Goal: Task Accomplishment & Management: Use online tool/utility

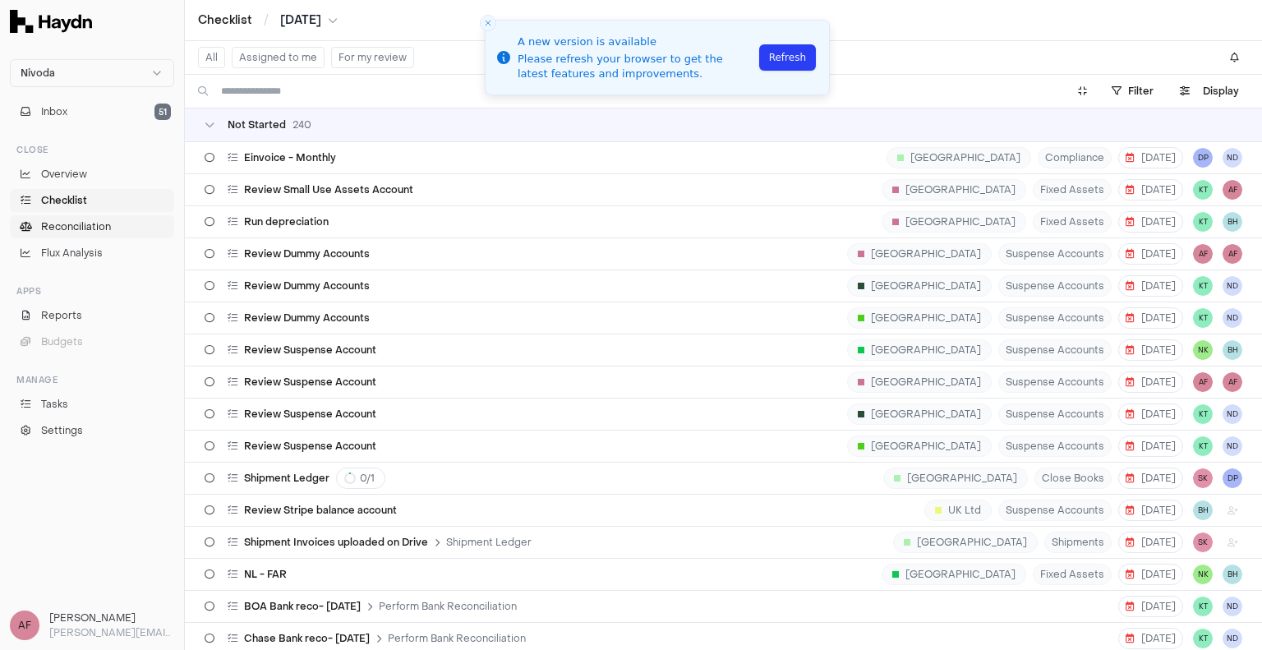
click at [90, 224] on span "Reconciliation" at bounding box center [76, 226] width 70 height 15
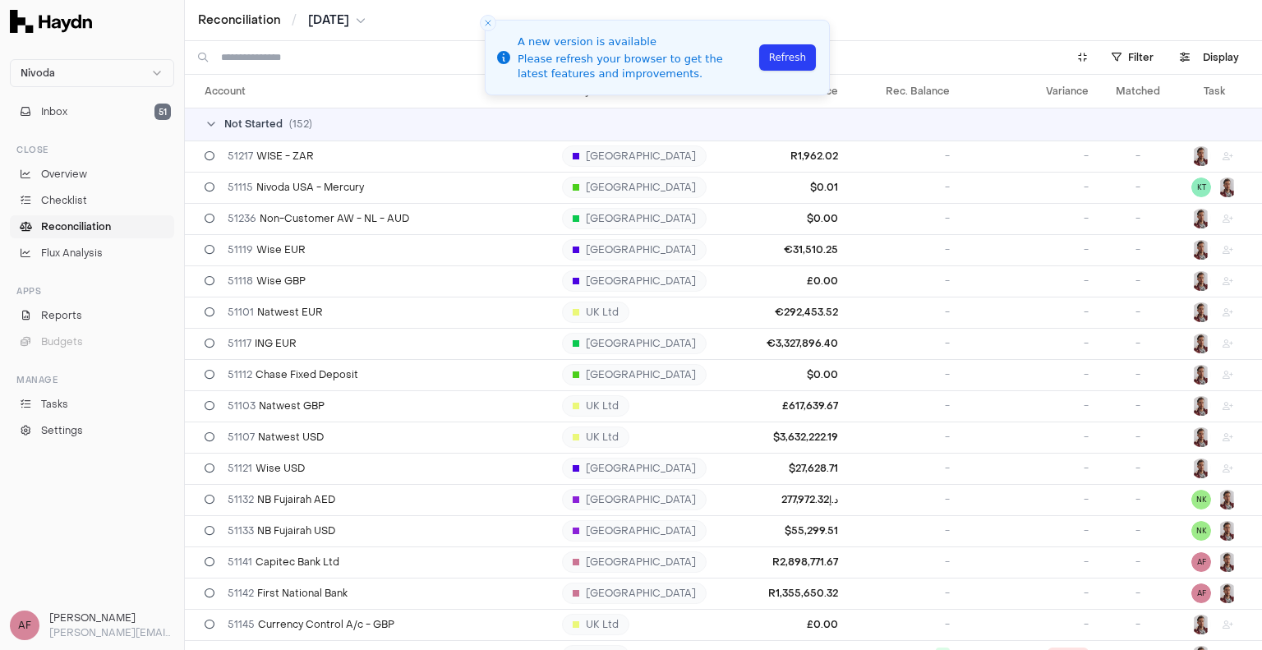
click at [270, 62] on input at bounding box center [634, 57] width 826 height 33
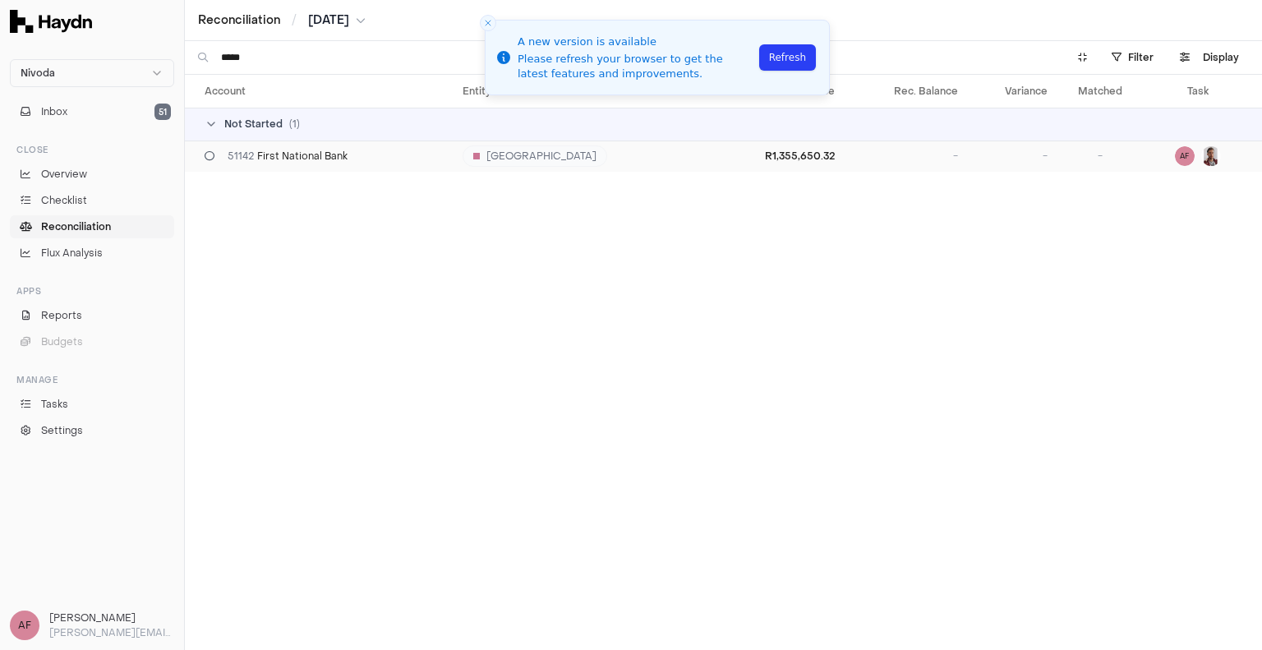
type input "*****"
click at [354, 155] on div "51142 First National Bank" at bounding box center [327, 156] width 245 height 13
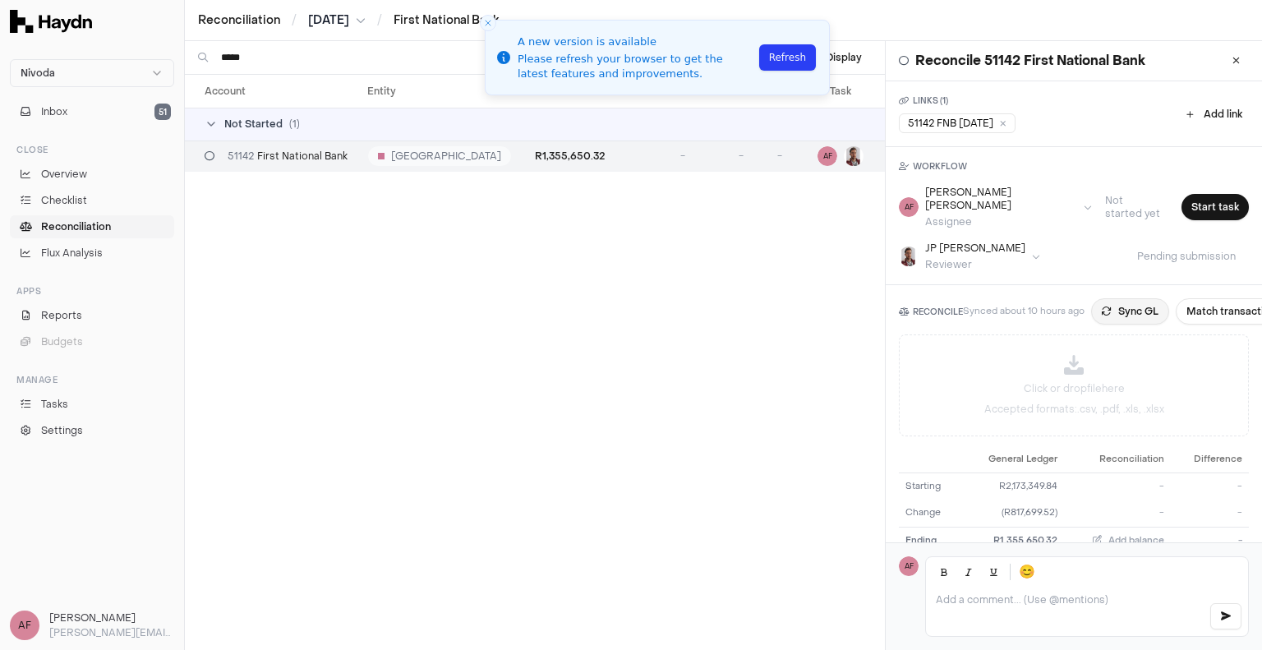
click at [1117, 298] on button "Sync GL" at bounding box center [1130, 311] width 78 height 26
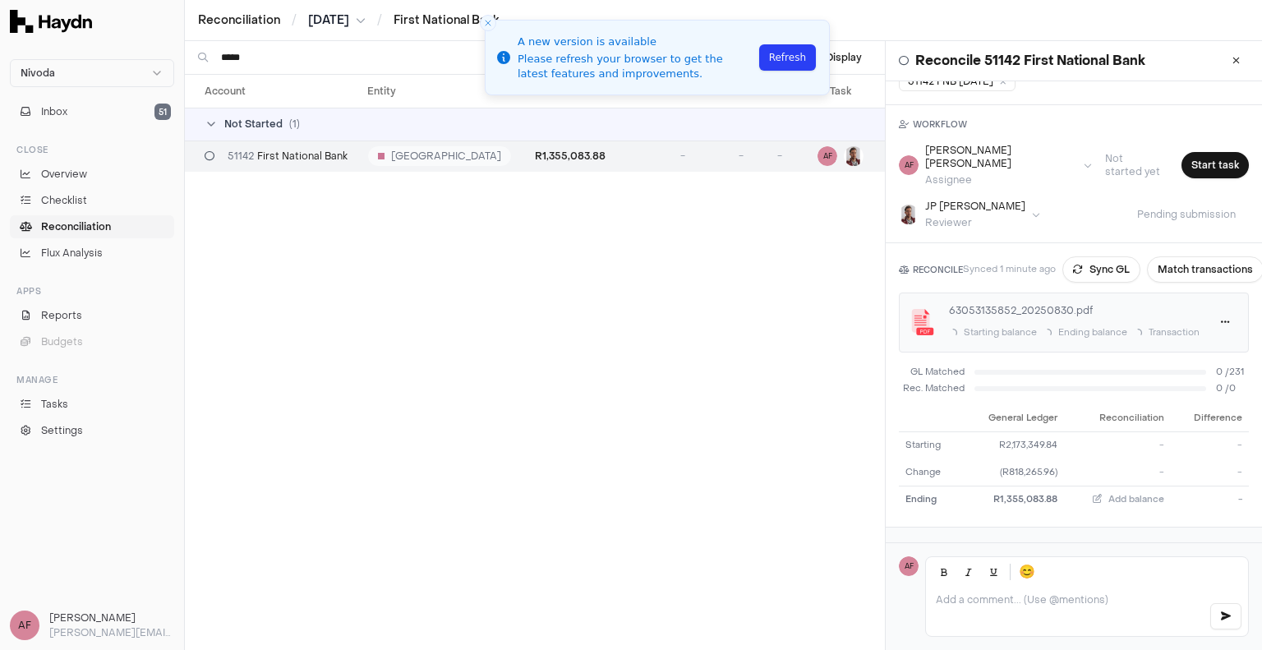
scroll to position [44, 0]
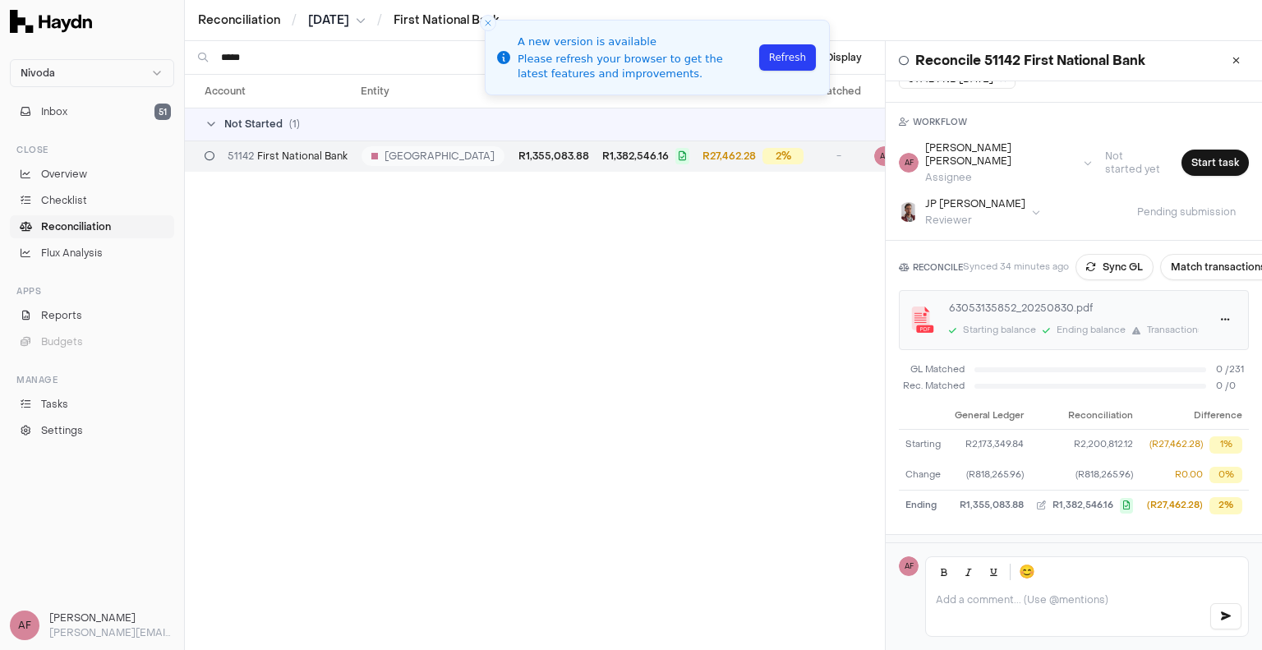
click at [1032, 603] on p at bounding box center [1066, 599] width 260 height 13
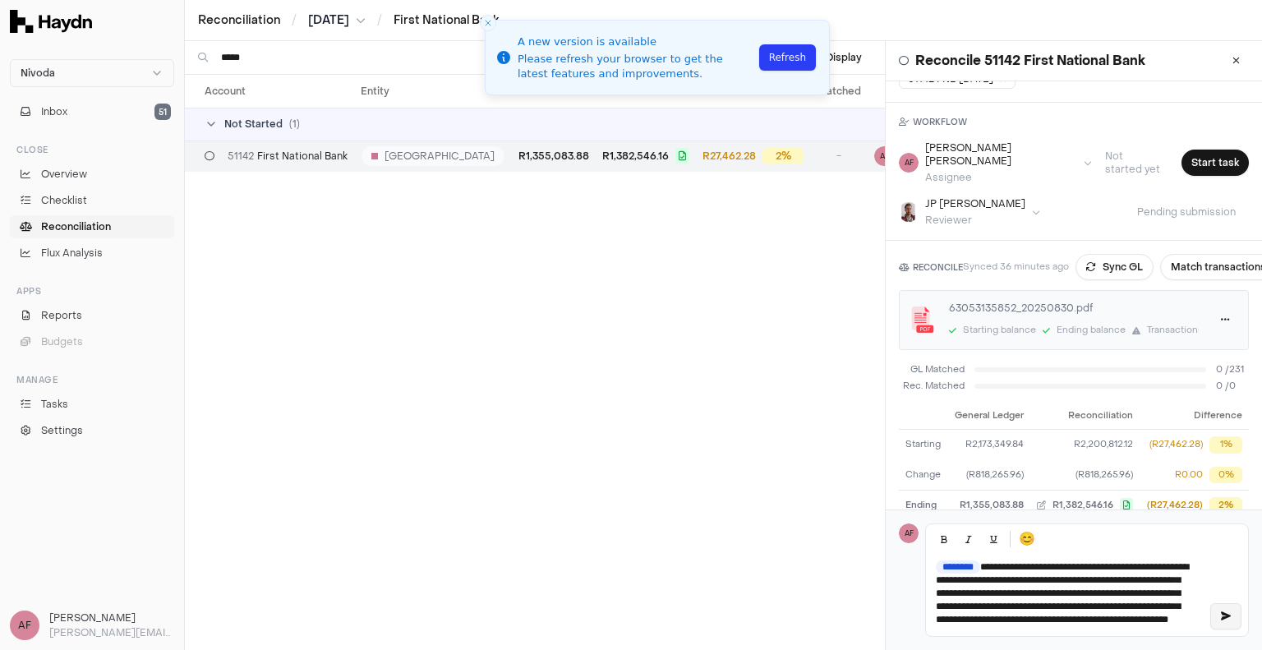
click at [1221, 621] on icon "button" at bounding box center [1226, 616] width 10 height 10
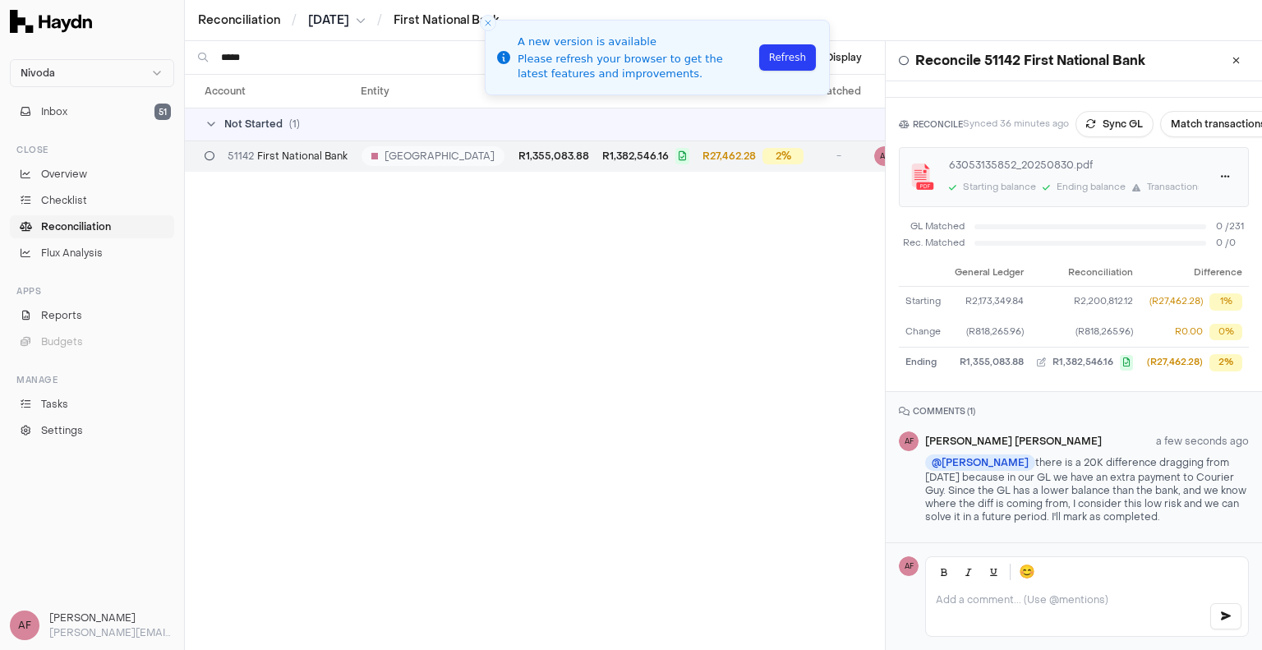
scroll to position [0, 0]
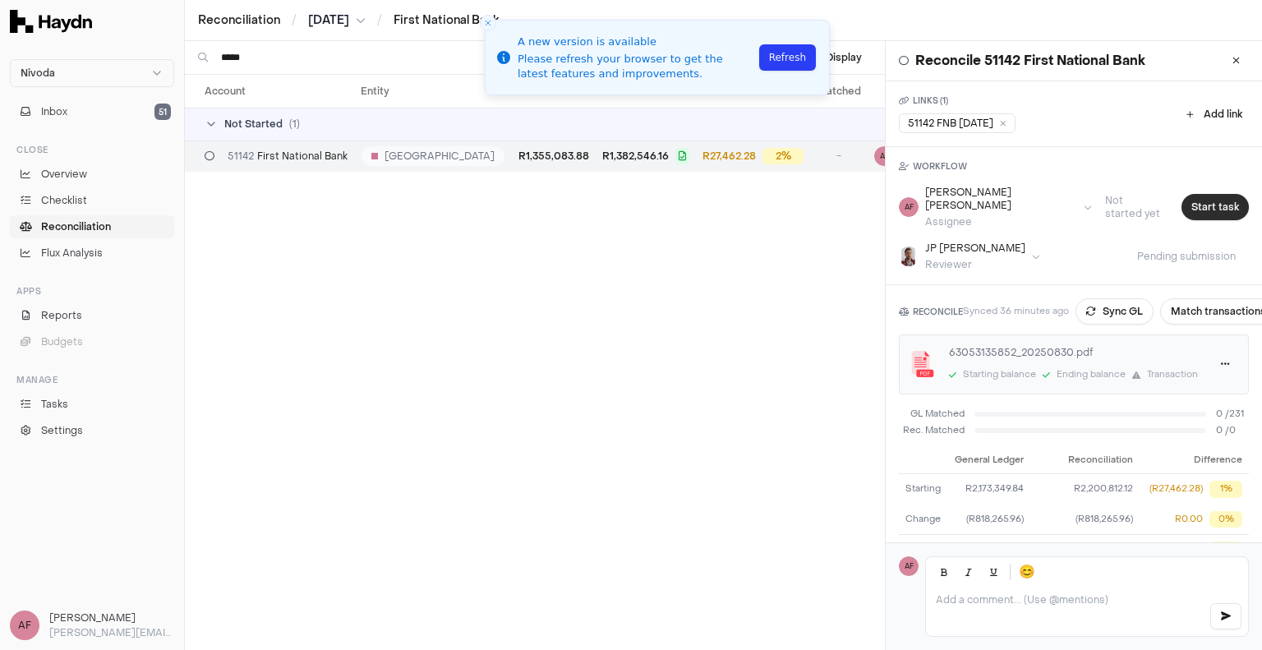
click at [1214, 194] on button "Start task" at bounding box center [1215, 207] width 67 height 26
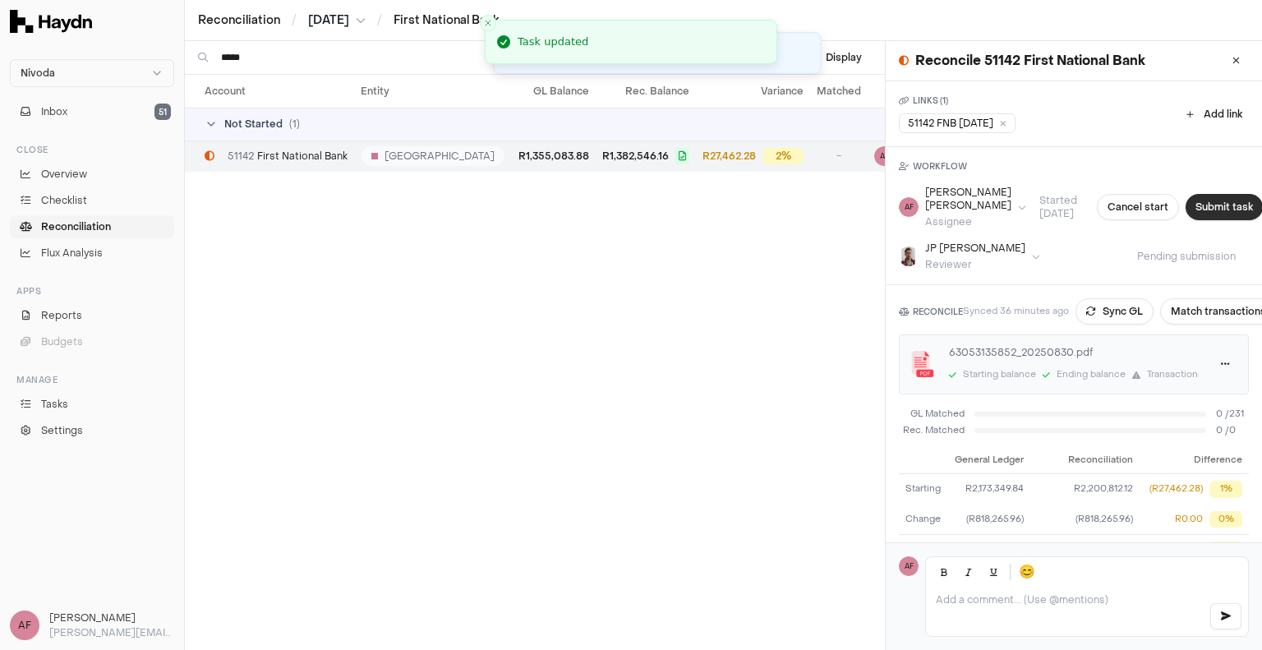
click at [1186, 196] on button "Submit task" at bounding box center [1224, 207] width 77 height 26
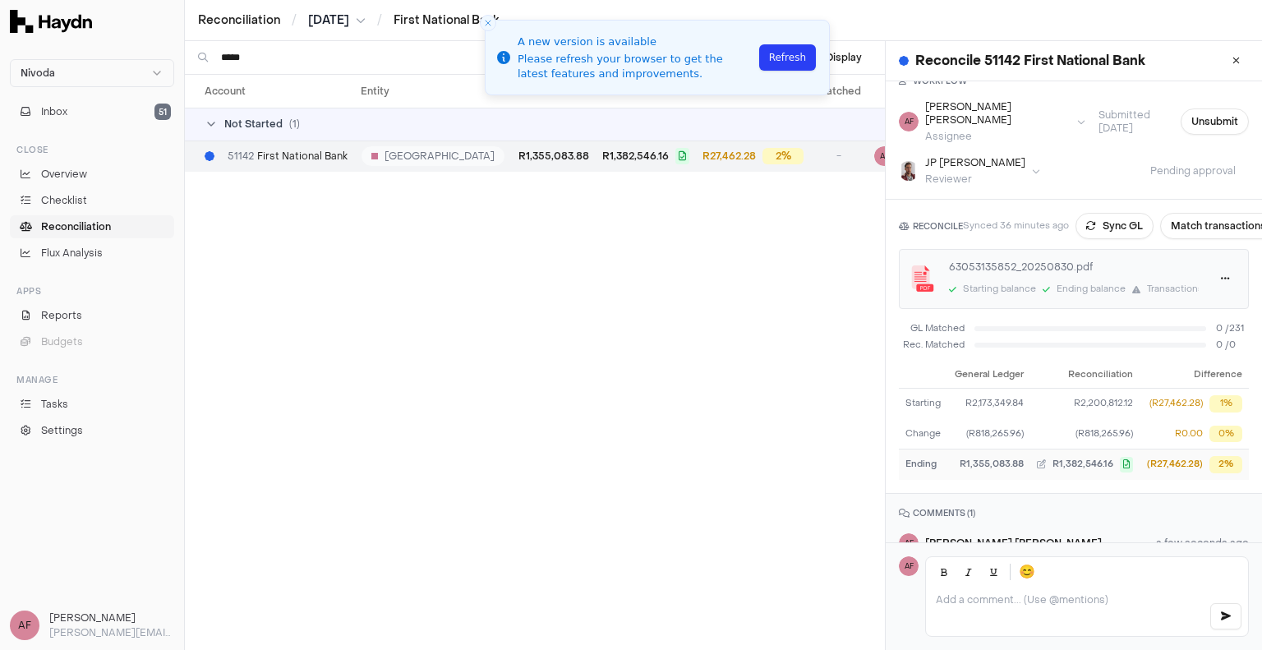
scroll to position [187, 0]
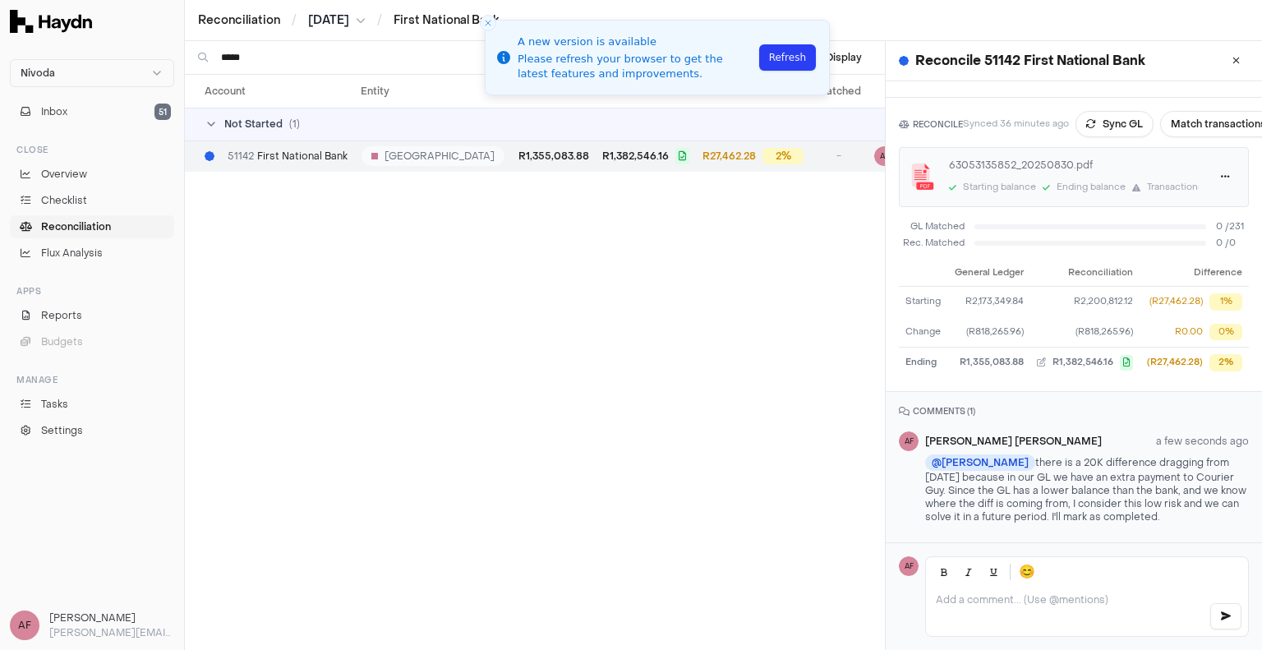
click at [1062, 603] on p at bounding box center [1066, 599] width 260 height 13
click at [782, 52] on button "Refresh" at bounding box center [787, 57] width 57 height 26
